Goal: Navigation & Orientation: Find specific page/section

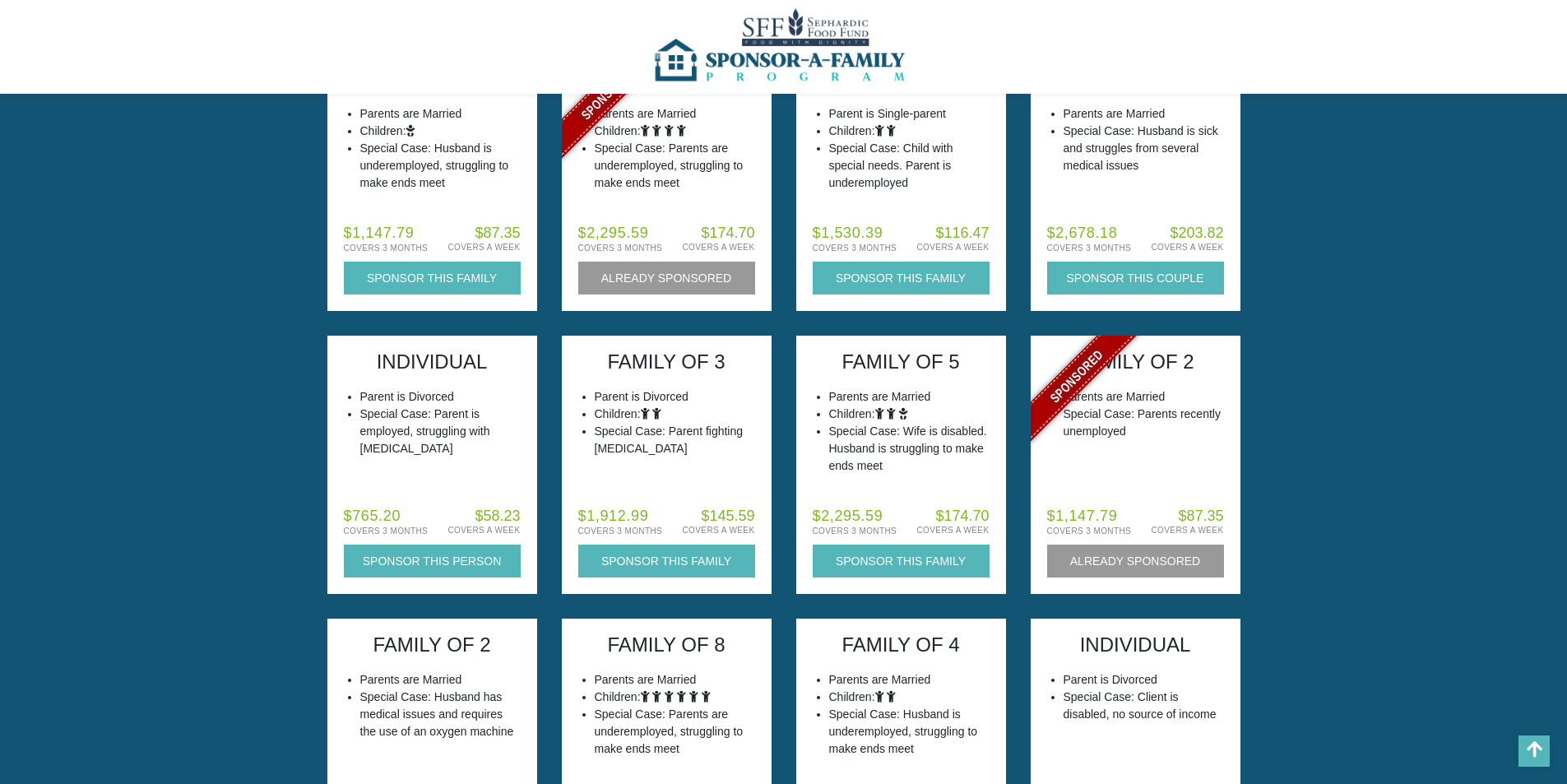
scroll to position [1644, 0]
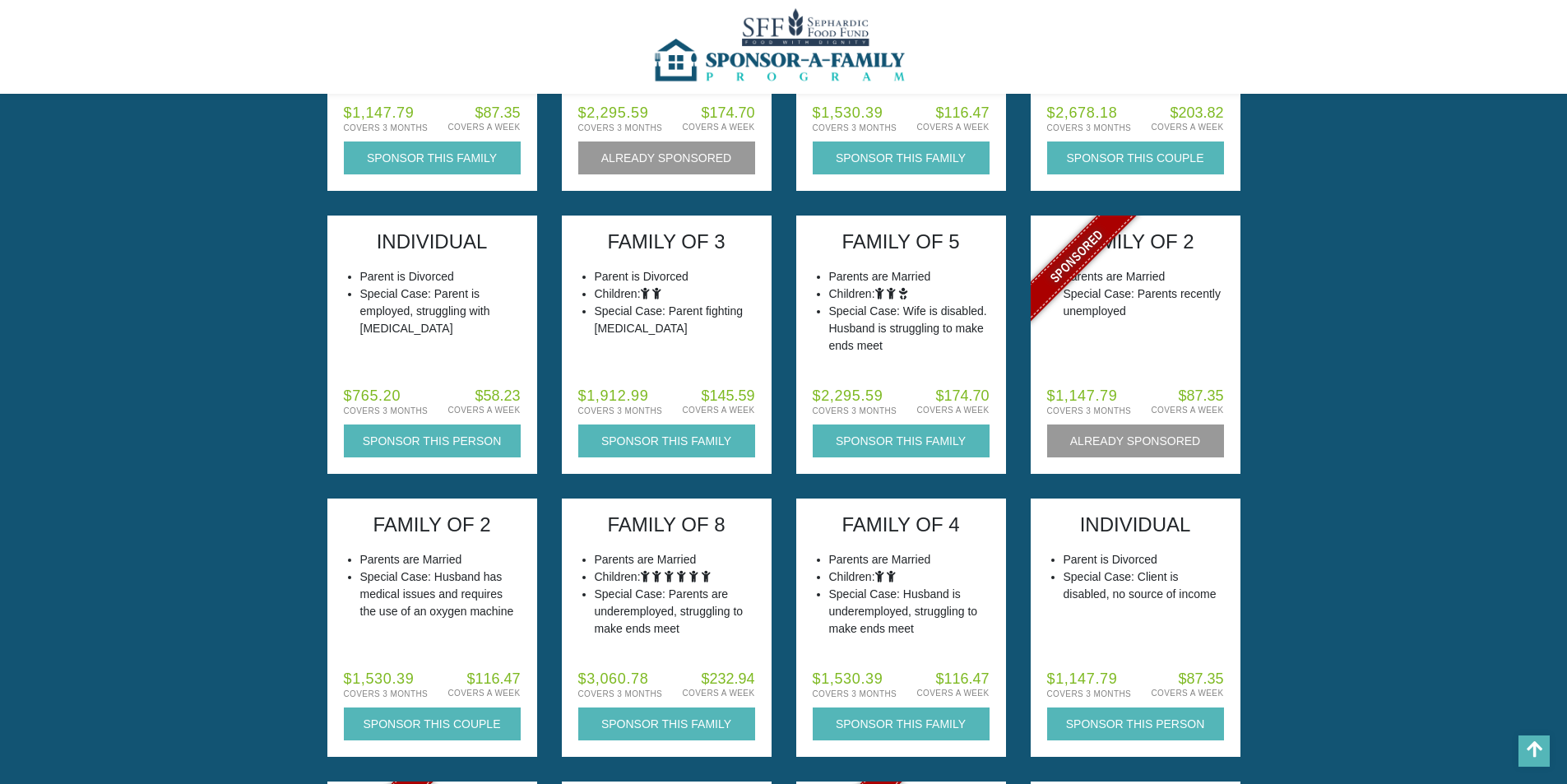
click at [738, 65] on img at bounding box center [783, 47] width 267 height 94
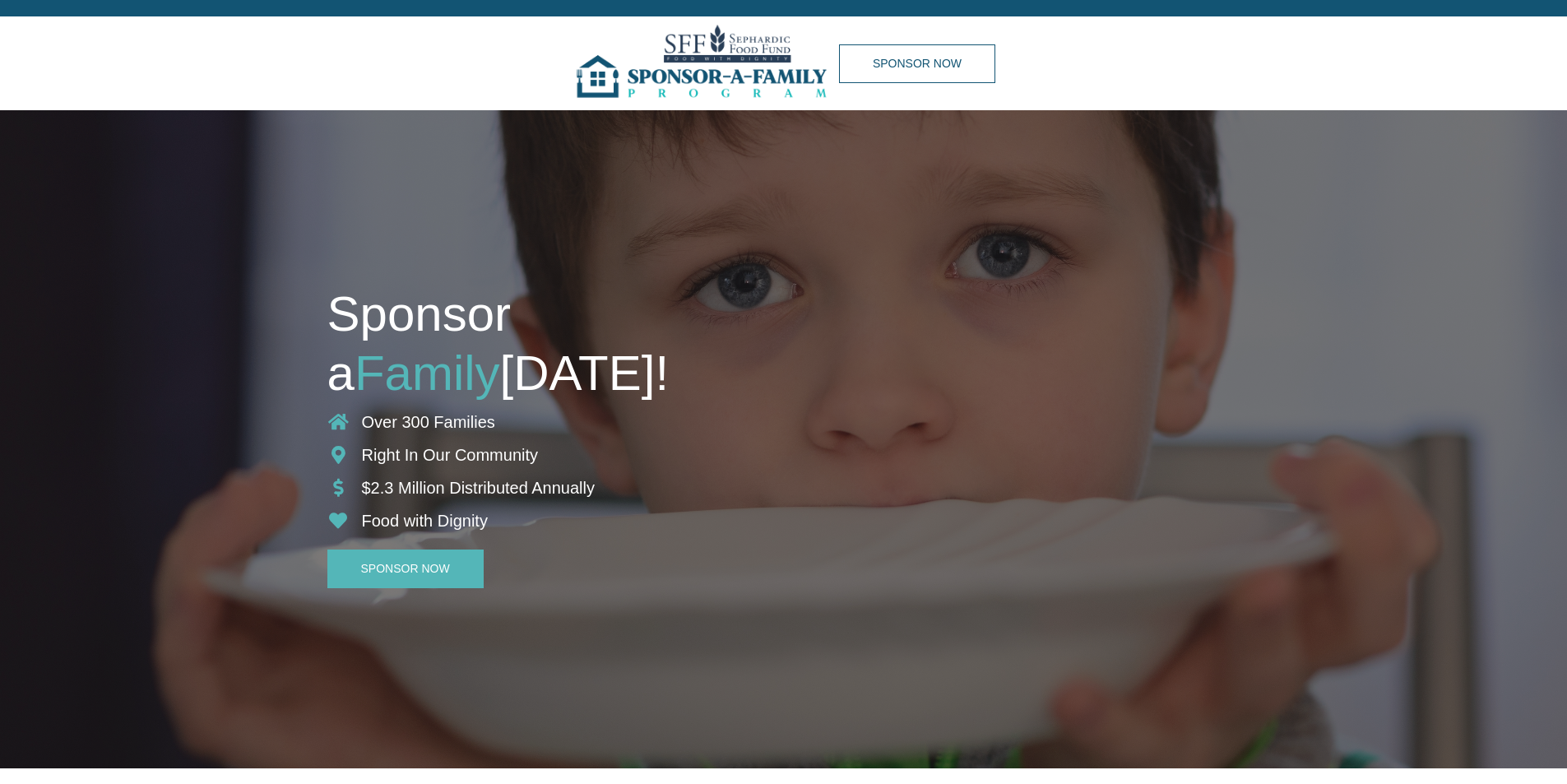
click at [633, 81] on img at bounding box center [705, 63] width 267 height 94
click at [594, 75] on img at bounding box center [705, 63] width 267 height 94
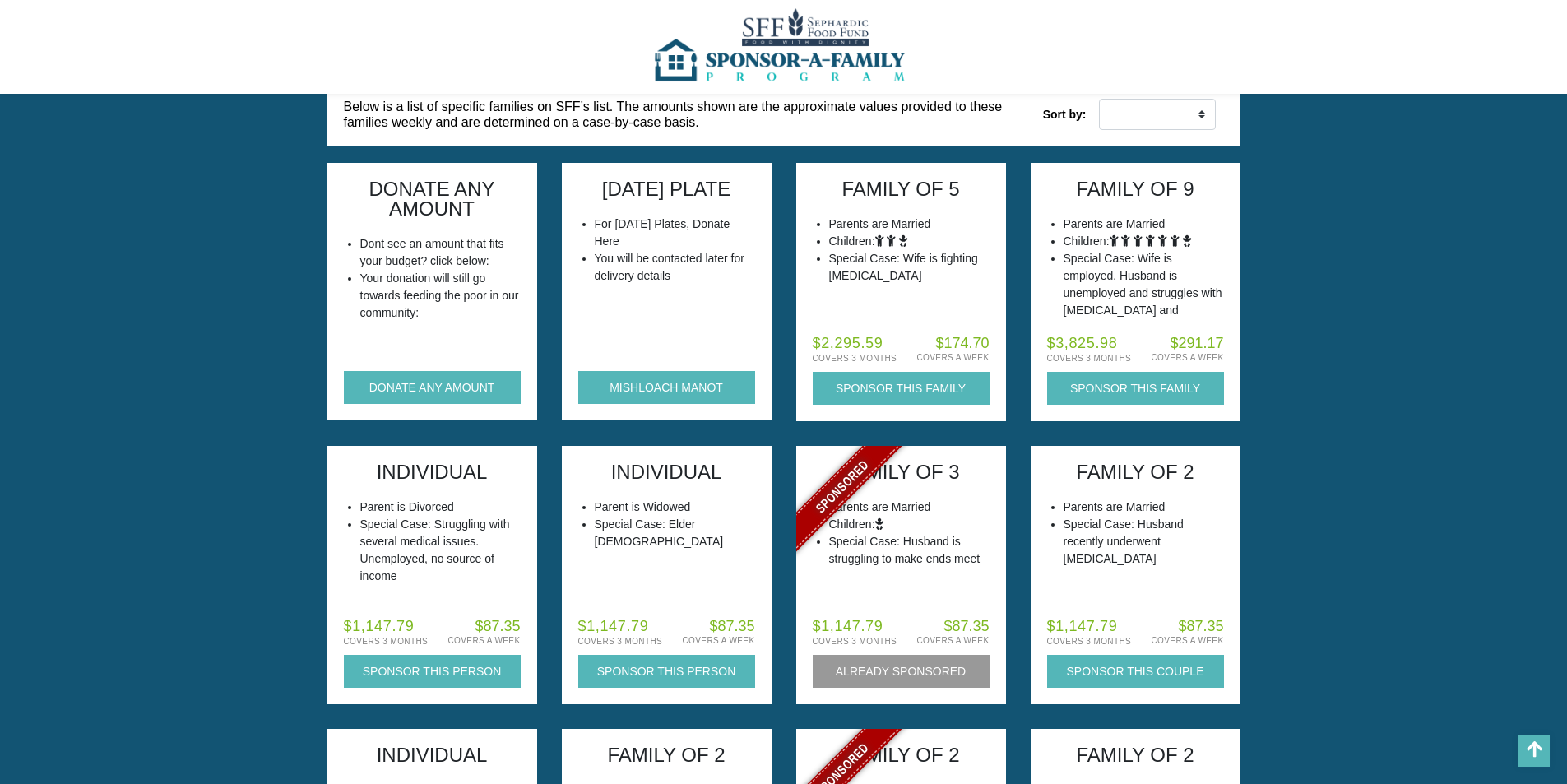
scroll to position [1644, 0]
